Goal: Task Accomplishment & Management: Manage account settings

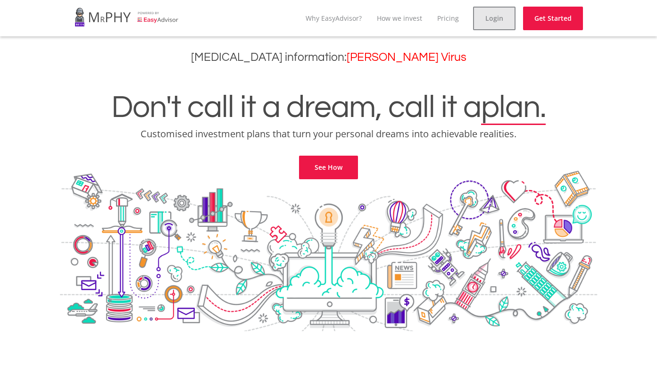
click at [484, 19] on link "Login" at bounding box center [494, 19] width 42 height 24
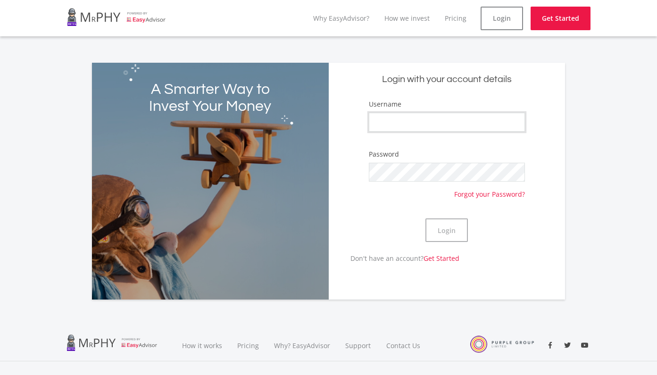
type input "AnitaI"
click at [441, 231] on button "Login" at bounding box center [446, 230] width 42 height 24
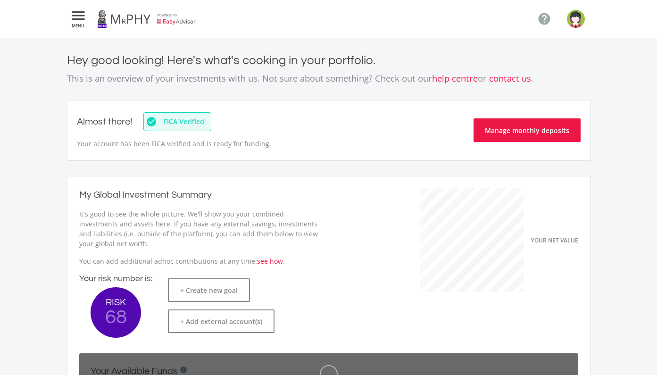
scroll to position [149, 259]
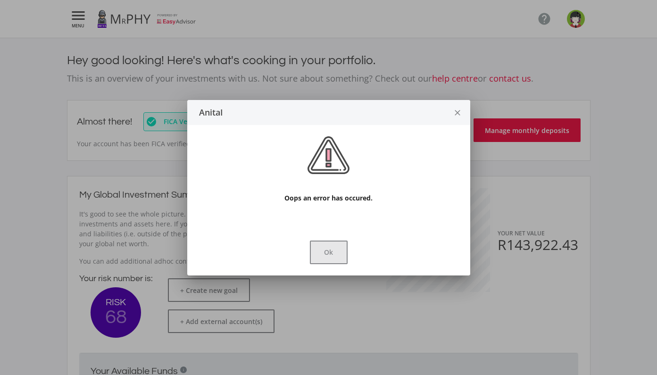
click at [326, 249] on button "Ok" at bounding box center [329, 252] width 38 height 24
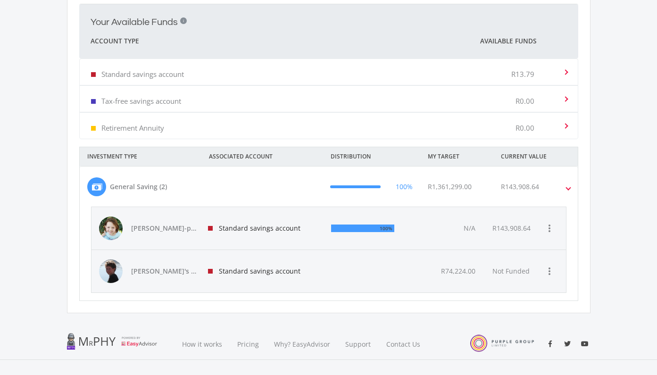
scroll to position [348, 0]
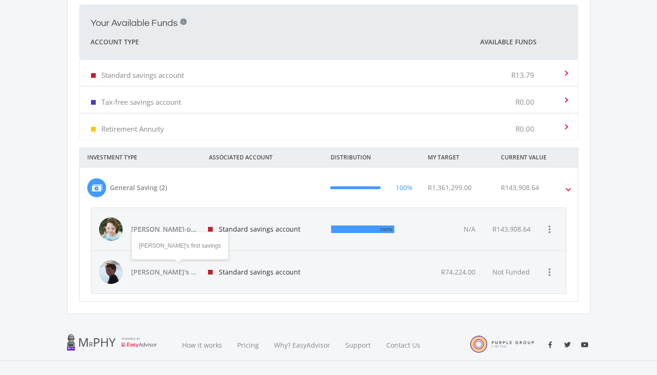
click at [157, 270] on span "[PERSON_NAME]'s first savings" at bounding box center [164, 271] width 66 height 9
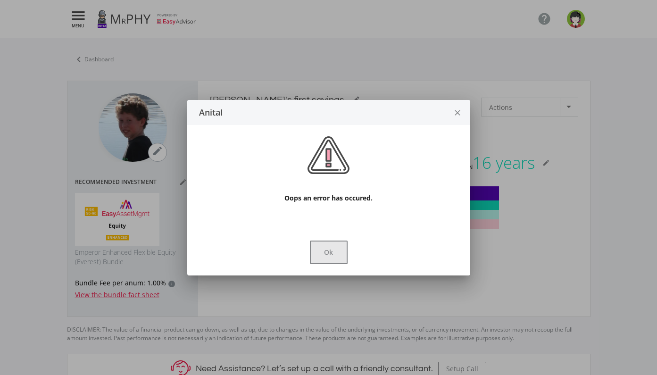
click at [333, 251] on button "Ok" at bounding box center [329, 252] width 38 height 24
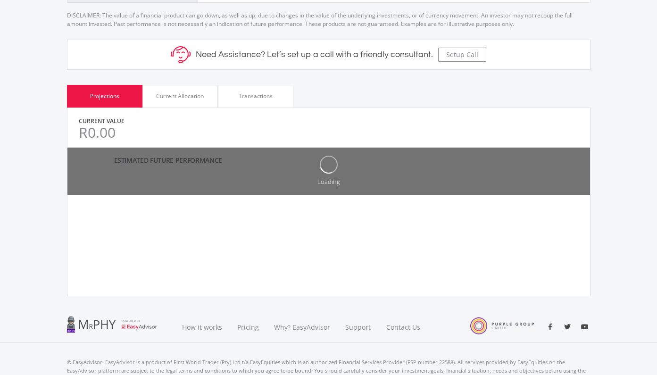
scroll to position [336, 0]
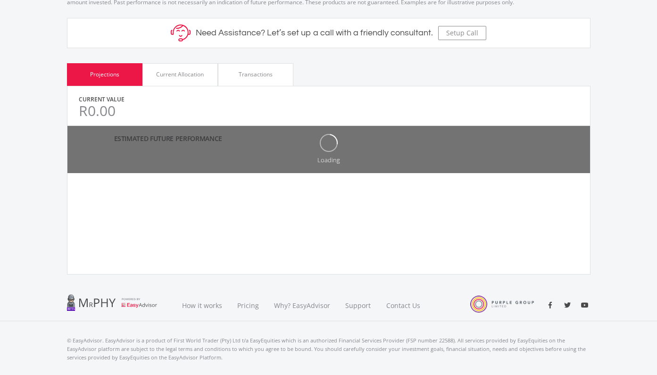
click at [170, 76] on div "Current Allocation" at bounding box center [180, 74] width 48 height 8
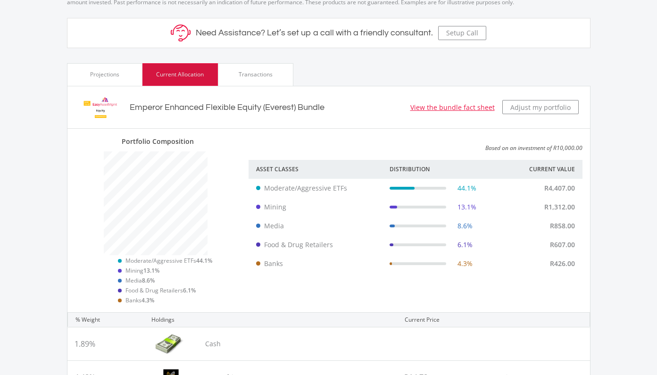
scroll to position [168, 174]
click at [97, 76] on div "Projections" at bounding box center [104, 74] width 29 height 8
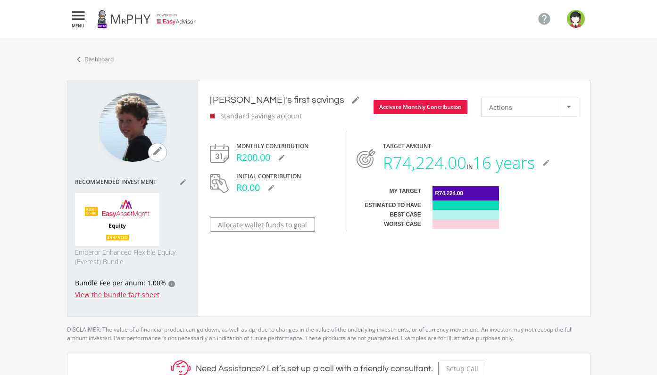
scroll to position [0, 0]
click at [94, 61] on link "chevron_left Dashboard" at bounding box center [93, 60] width 53 height 20
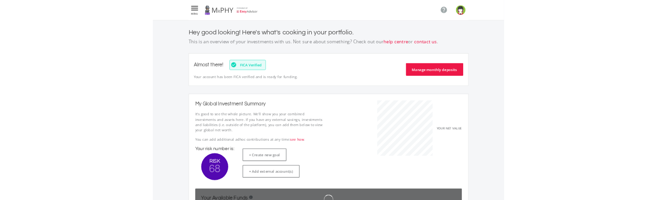
scroll to position [149, 259]
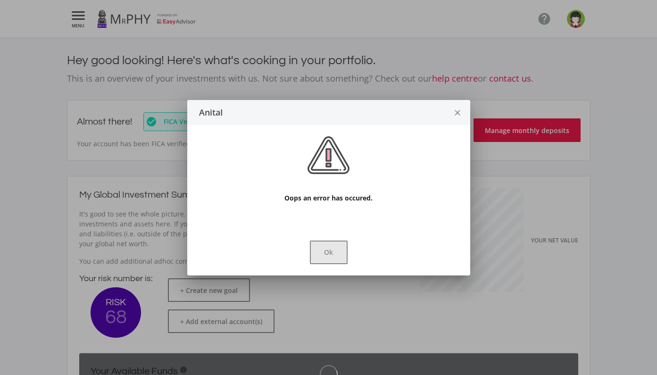
click at [334, 254] on button "Ok" at bounding box center [329, 252] width 38 height 24
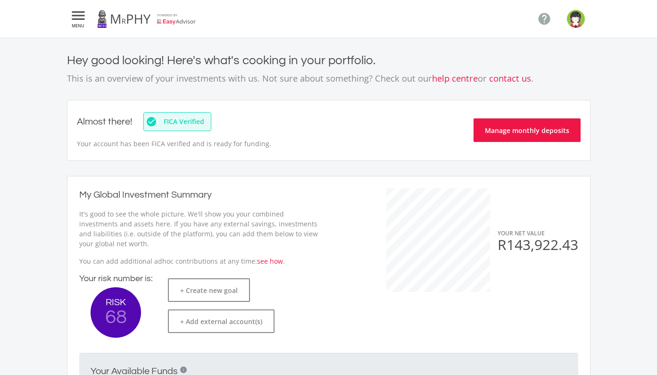
click at [310, 94] on div "Hey good looking! Here's what's cooking in your portfolio. This is an overview …" at bounding box center [328, 357] width 537 height 609
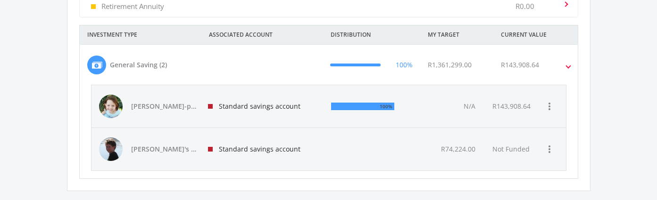
scroll to position [471, 0]
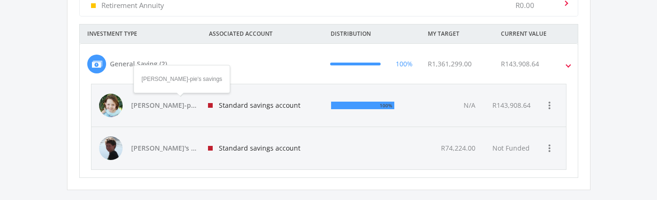
click at [160, 105] on span "[PERSON_NAME]-pie's savings" at bounding box center [164, 105] width 66 height 9
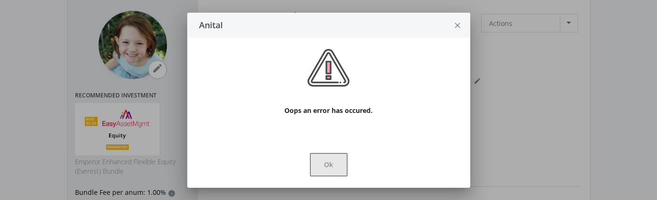
click at [330, 164] on button "Ok" at bounding box center [329, 165] width 38 height 24
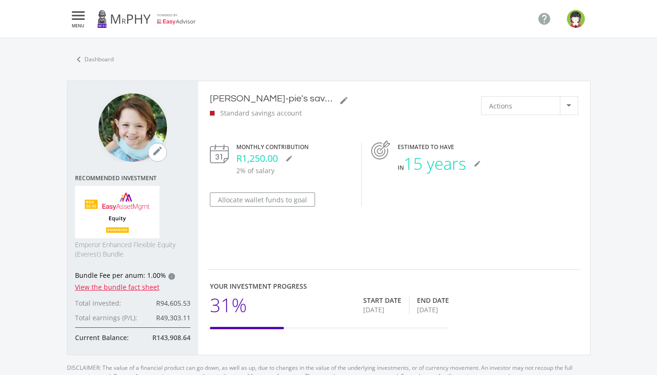
click at [575, 15] on img "button" at bounding box center [576, 19] width 18 height 18
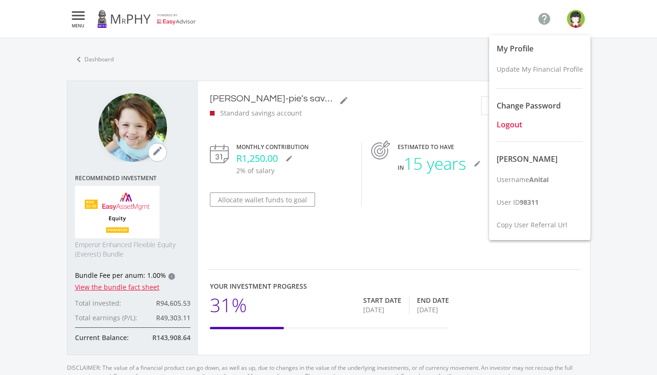
click at [504, 122] on span "Logout" at bounding box center [508, 124] width 25 height 10
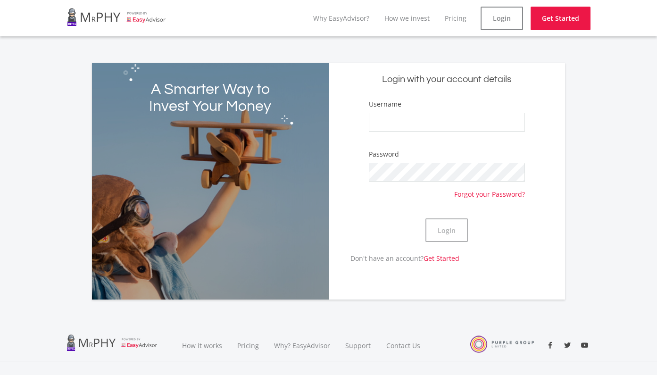
click at [607, 192] on div "A Smarter Way to Invest Your Money Login with your account details Username Pas…" at bounding box center [328, 175] width 657 height 248
click at [402, 125] on input "Username" at bounding box center [447, 122] width 156 height 19
type input "AnitaI"
click at [446, 232] on button "Login" at bounding box center [446, 230] width 42 height 24
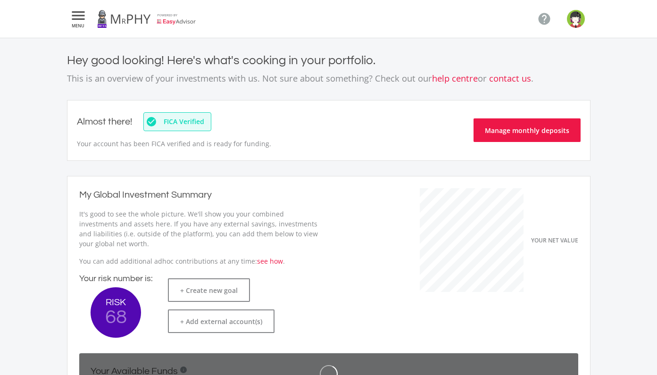
scroll to position [149, 259]
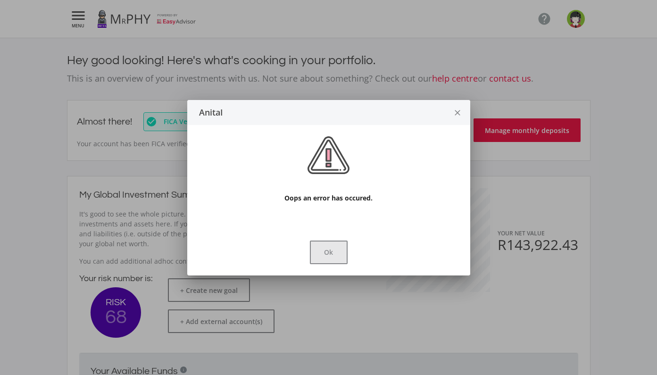
click at [326, 254] on button "Ok" at bounding box center [329, 252] width 38 height 24
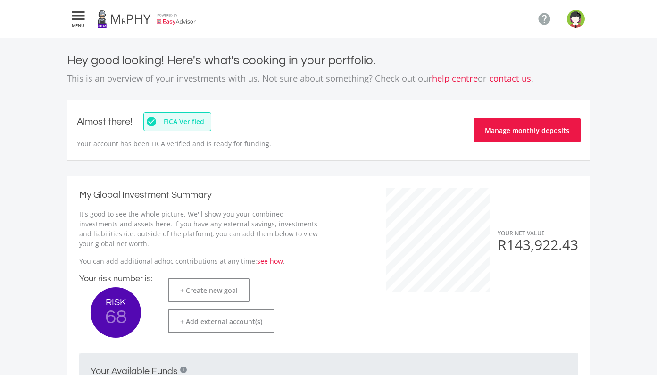
scroll to position [0, 0]
